Goal: Task Accomplishment & Management: Complete application form

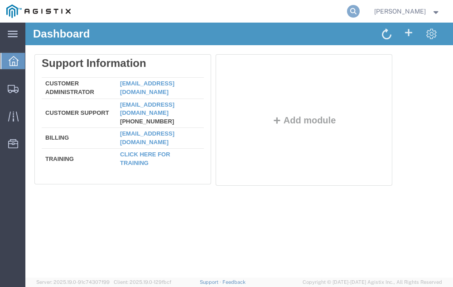
click at [359, 11] on icon at bounding box center [353, 11] width 13 height 13
type input "56842254"
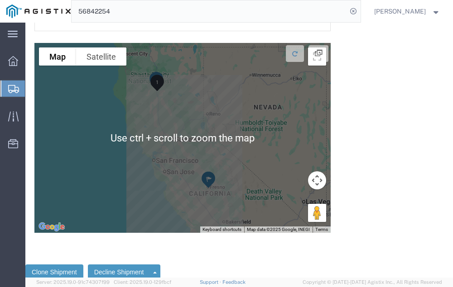
scroll to position [3017, 0]
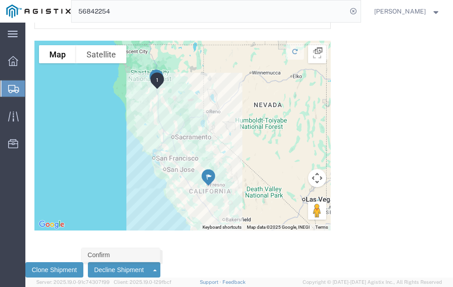
click link "Confirm"
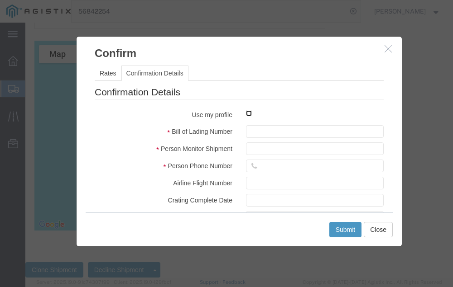
click input "checkbox"
checkbox input "true"
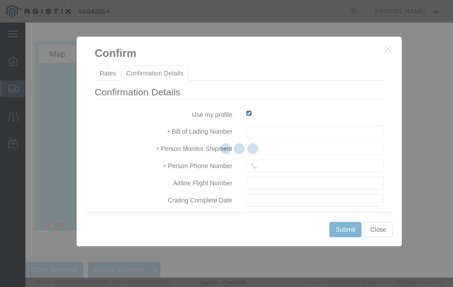
type input "Neil Coehlo"
type input "559-217-7289"
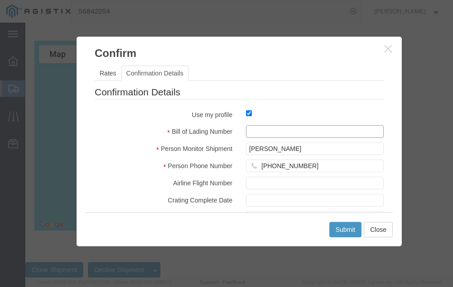
click input "text"
type input "56842254"
click button "Submit"
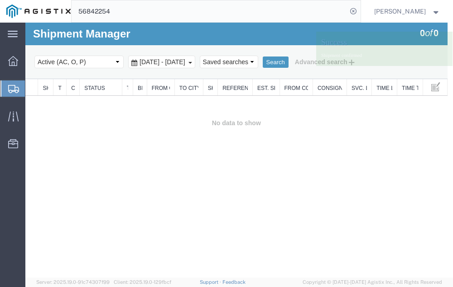
scroll to position [0, 0]
